Goal: Entertainment & Leisure: Consume media (video, audio)

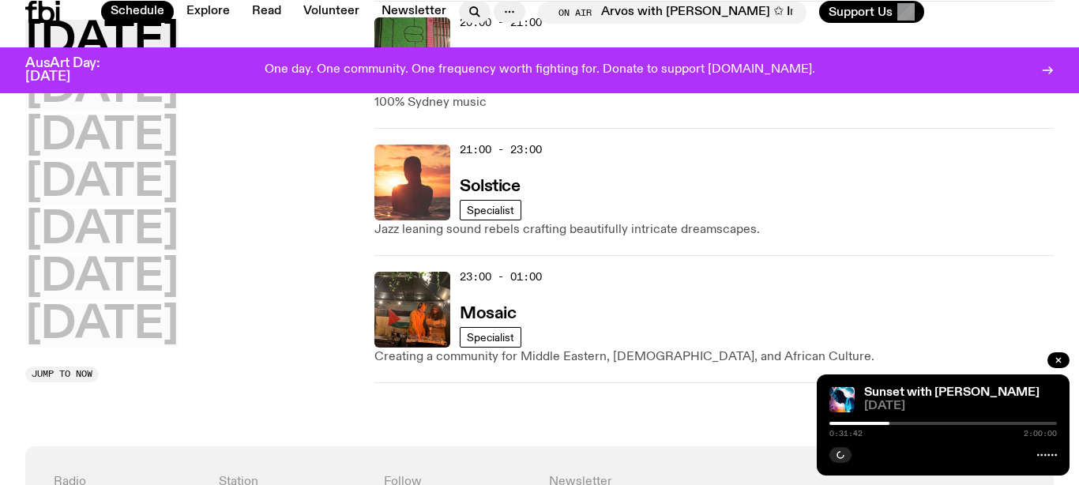
scroll to position [799, 0]
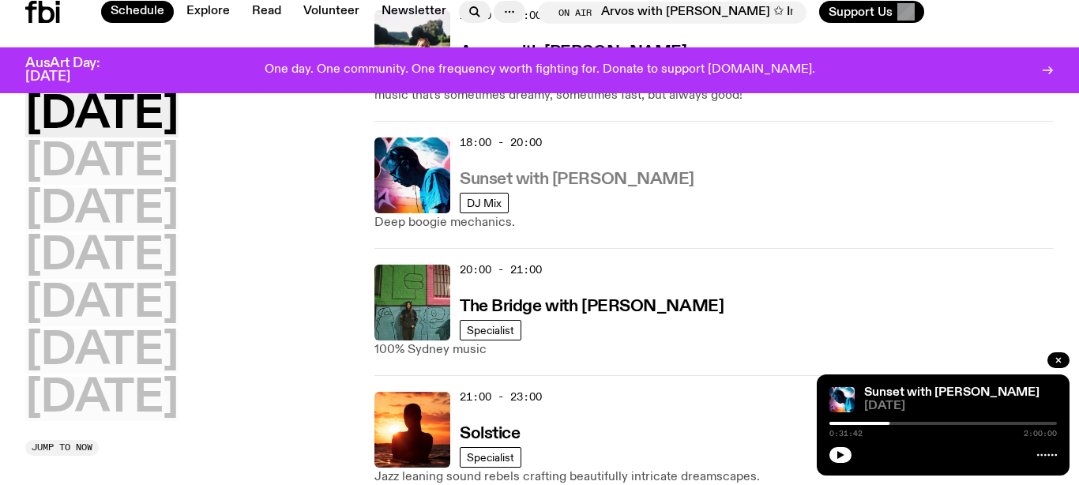
click at [502, 182] on h3 "Sunset with [PERSON_NAME]" at bounding box center [577, 179] width 235 height 17
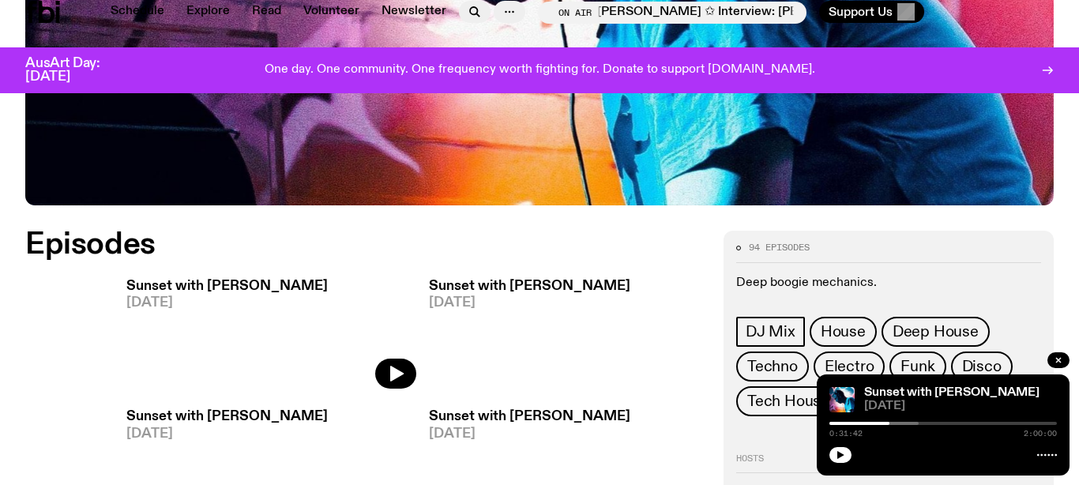
scroll to position [645, 0]
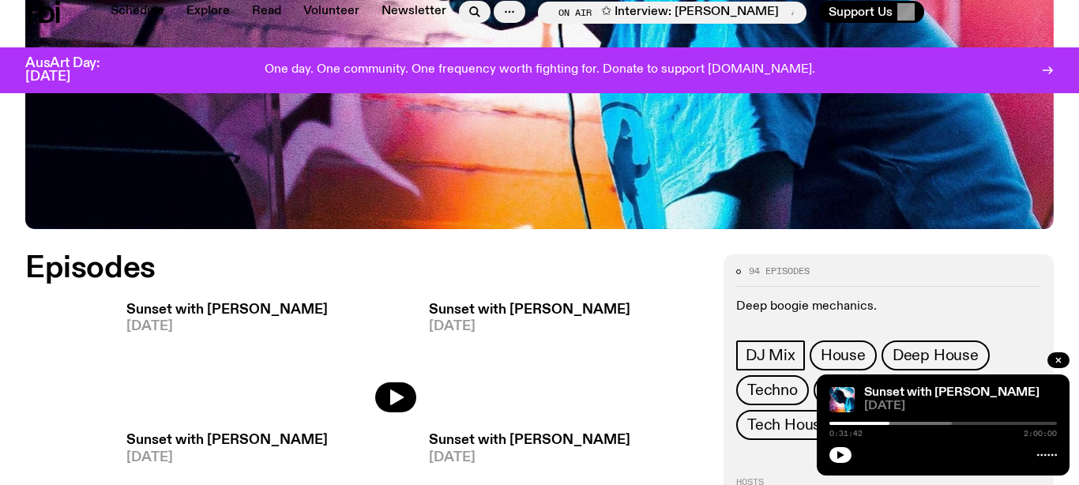
click at [171, 303] on h3 "Sunset with [PERSON_NAME]" at bounding box center [226, 309] width 201 height 13
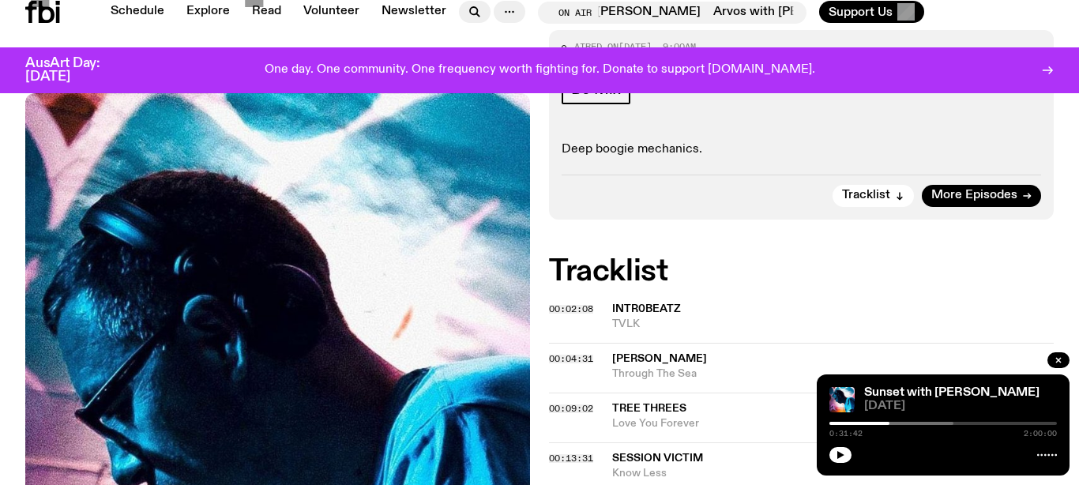
scroll to position [336, 0]
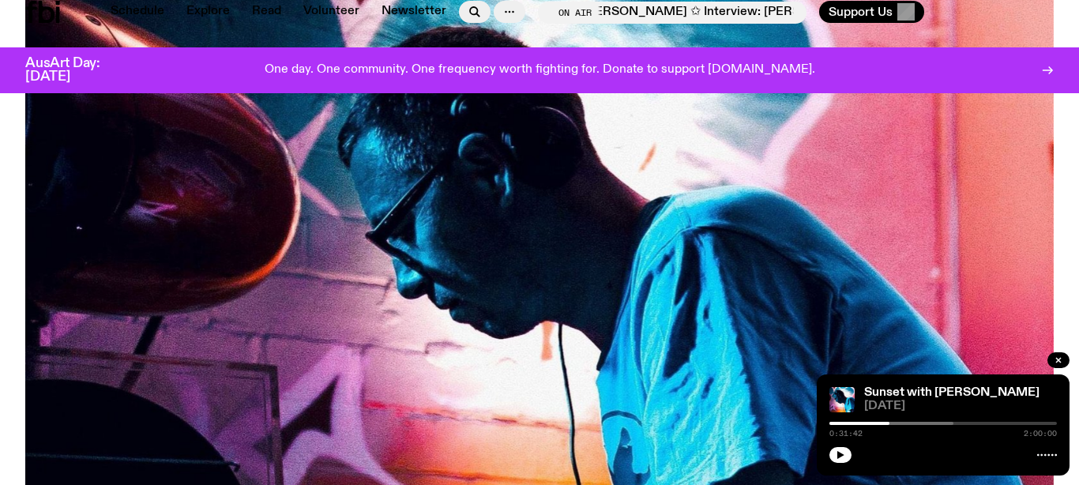
scroll to position [645, 0]
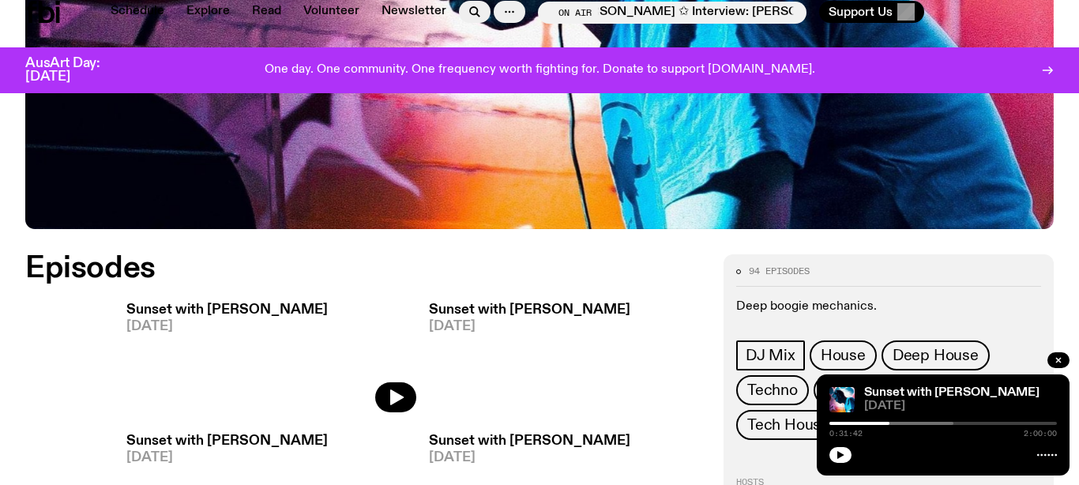
click at [375, 329] on img at bounding box center [372, 354] width 88 height 118
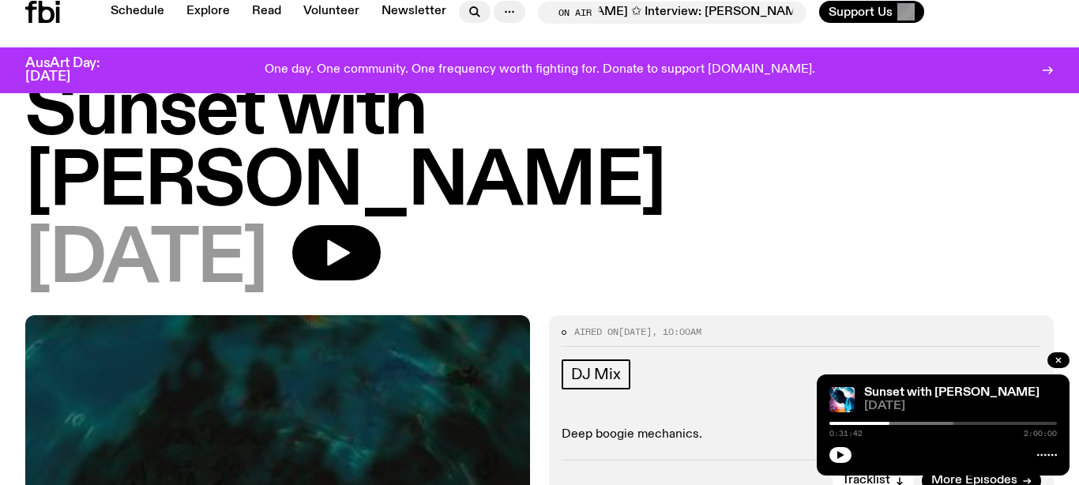
scroll to position [62, 0]
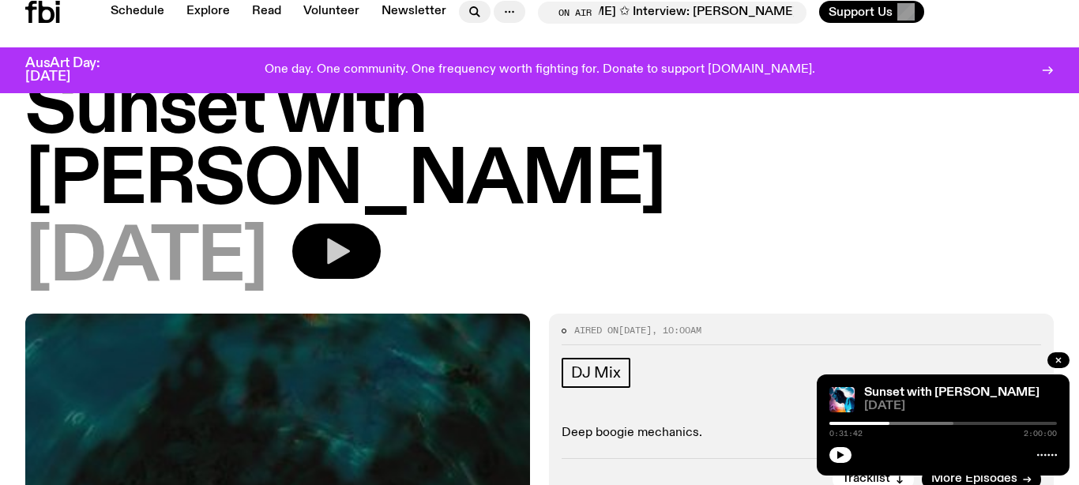
click at [381, 224] on button "button" at bounding box center [336, 251] width 88 height 55
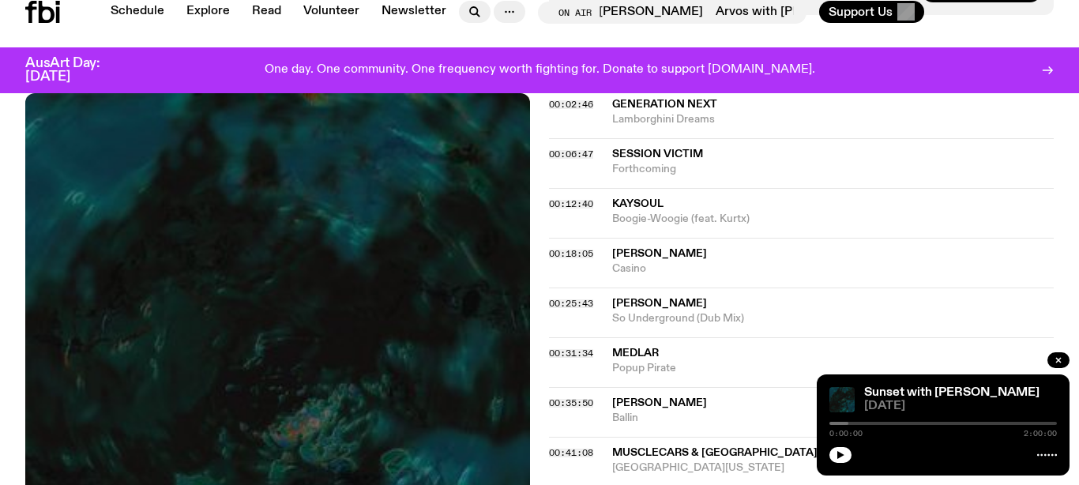
scroll to position [555, 0]
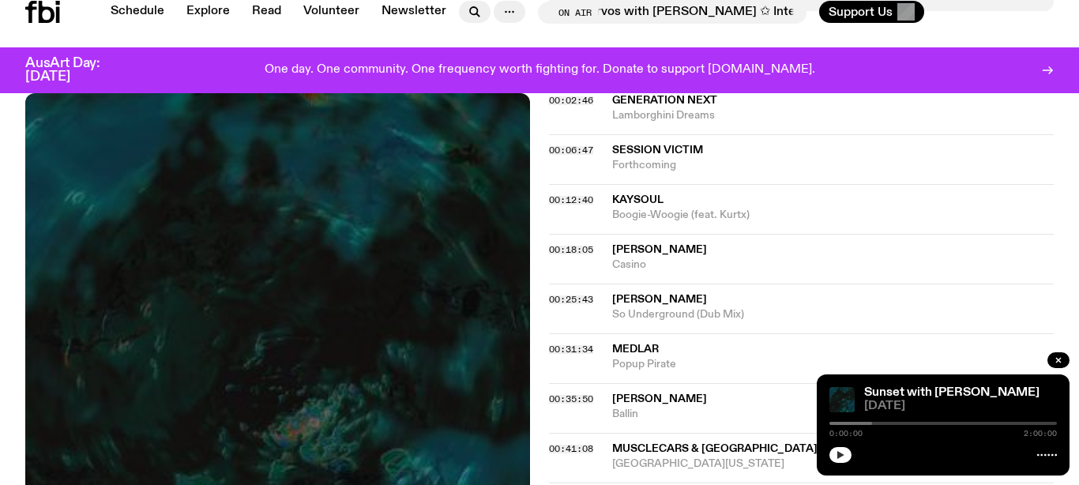
click at [840, 453] on icon "button" at bounding box center [840, 455] width 7 height 8
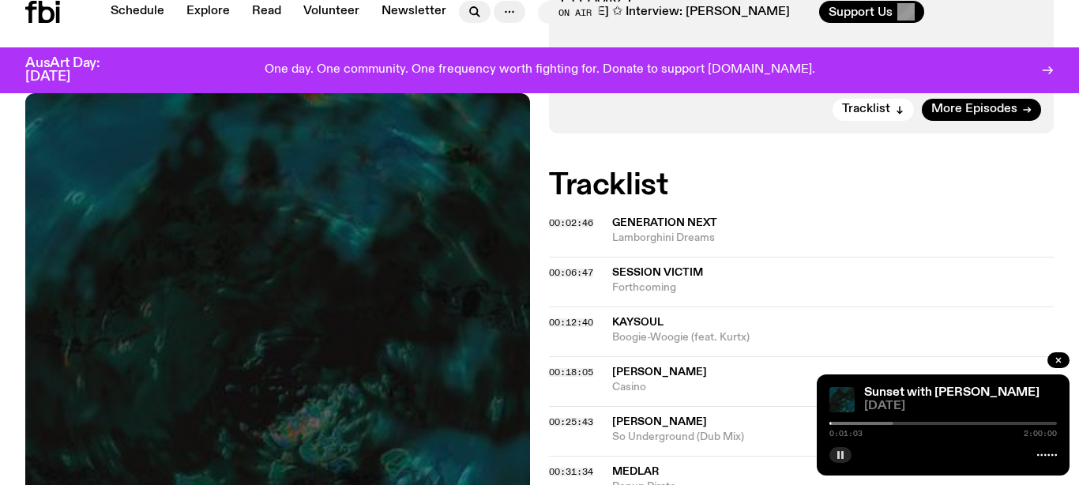
scroll to position [433, 0]
click at [841, 449] on button "button" at bounding box center [840, 455] width 22 height 16
